Goal: Task Accomplishment & Management: Manage account settings

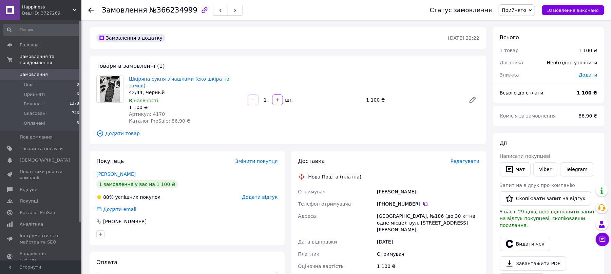
scroll to position [117, 0]
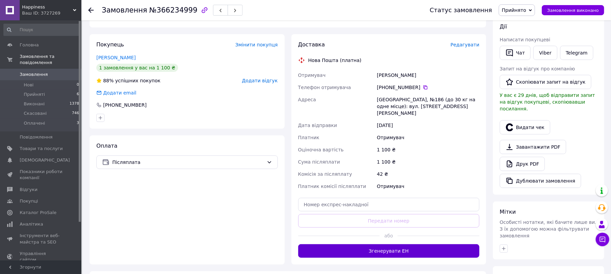
click at [382, 245] on button "Згенерувати ЕН" at bounding box center [388, 252] width 181 height 14
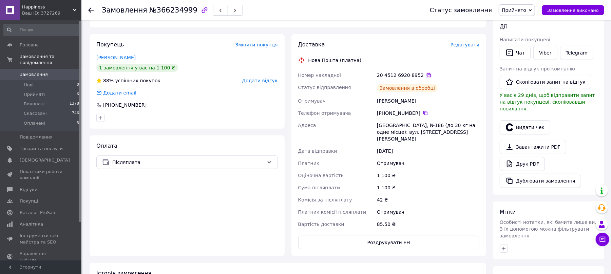
click at [427, 73] on icon at bounding box center [429, 75] width 4 height 4
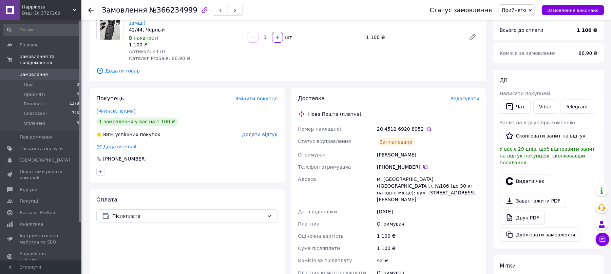
scroll to position [26, 0]
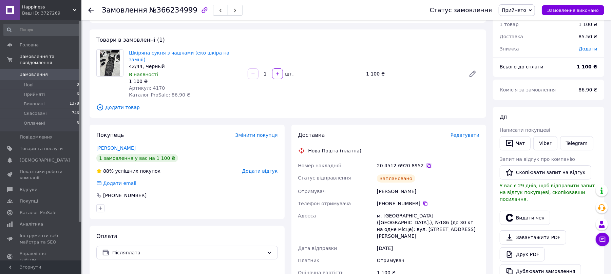
click at [426, 163] on icon at bounding box center [428, 165] width 5 height 5
click at [388, 188] on div "Хазарова Катерина" at bounding box center [427, 192] width 105 height 12
click at [388, 187] on div "Хазарова Катерина" at bounding box center [427, 192] width 105 height 12
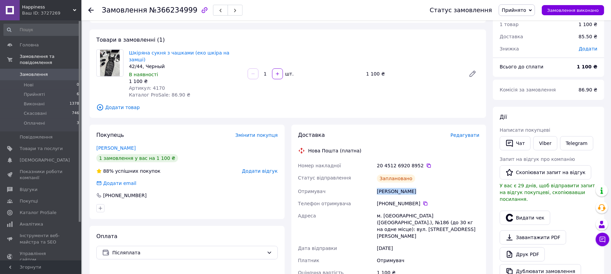
copy div "Хазарова Катерина"
